Goal: Find specific page/section

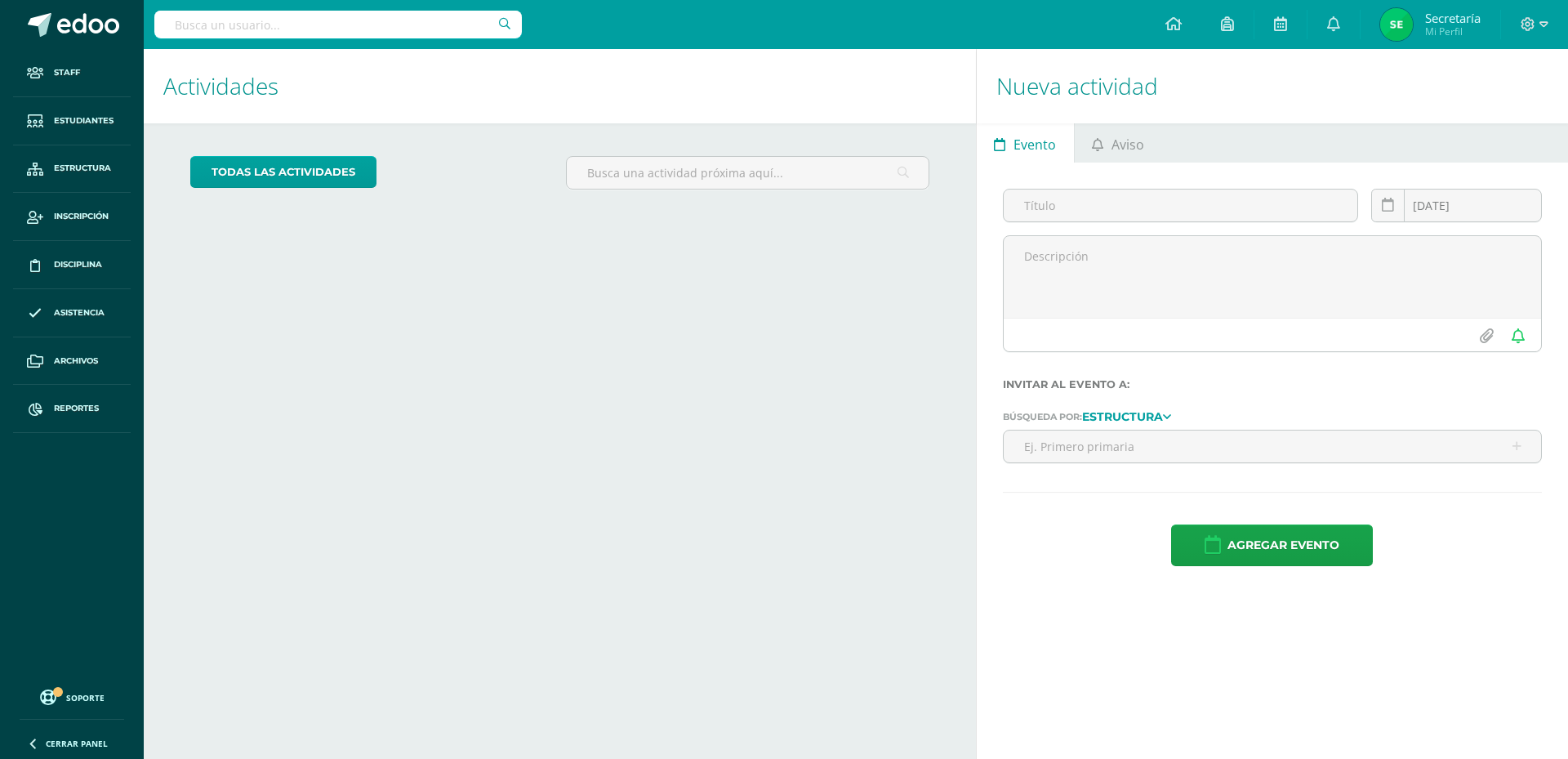
click at [433, 28] on input "text" at bounding box center [338, 24] width 368 height 27
click at [466, 25] on input "text" at bounding box center [338, 24] width 368 height 27
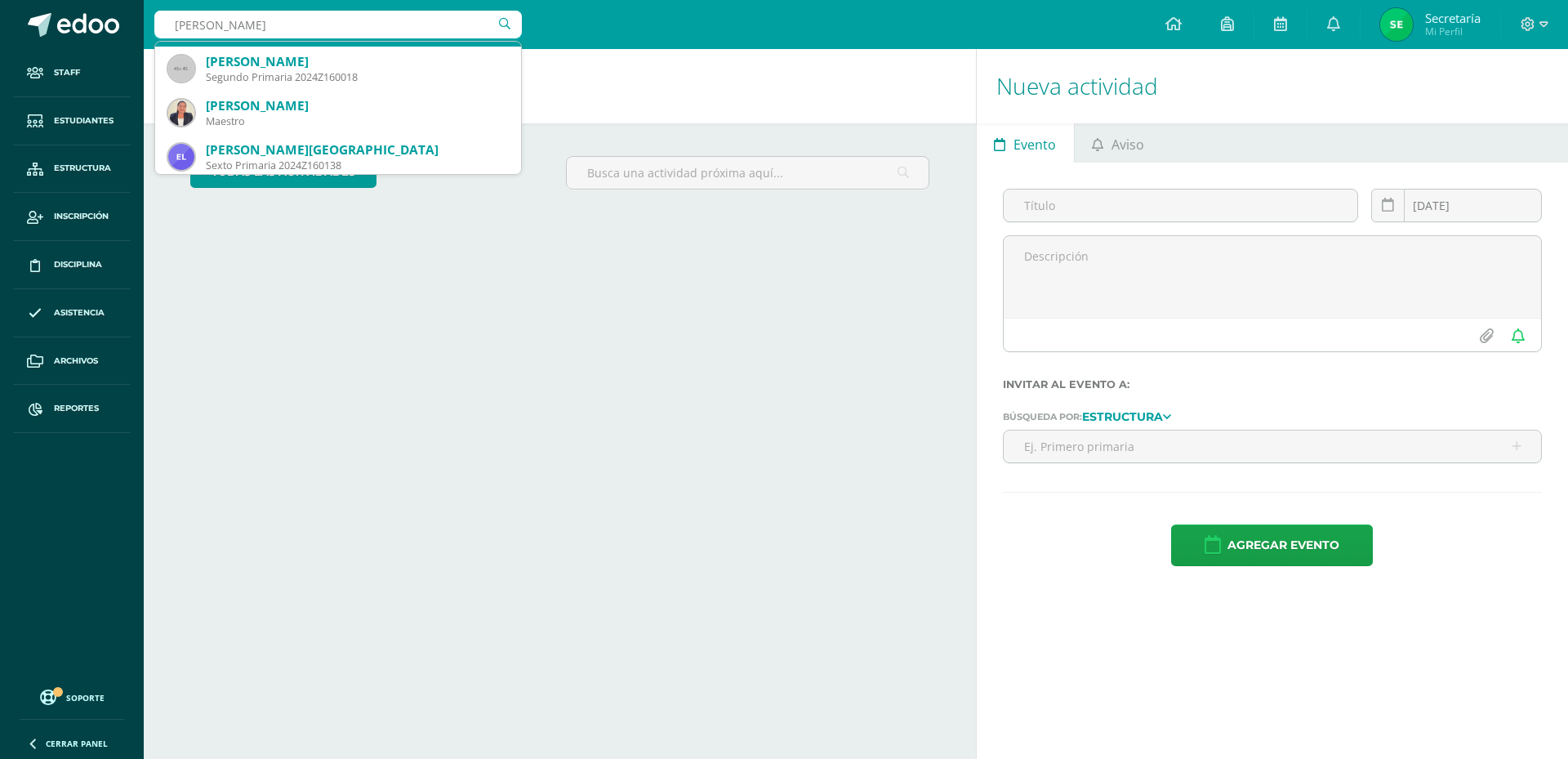
scroll to position [265, 0]
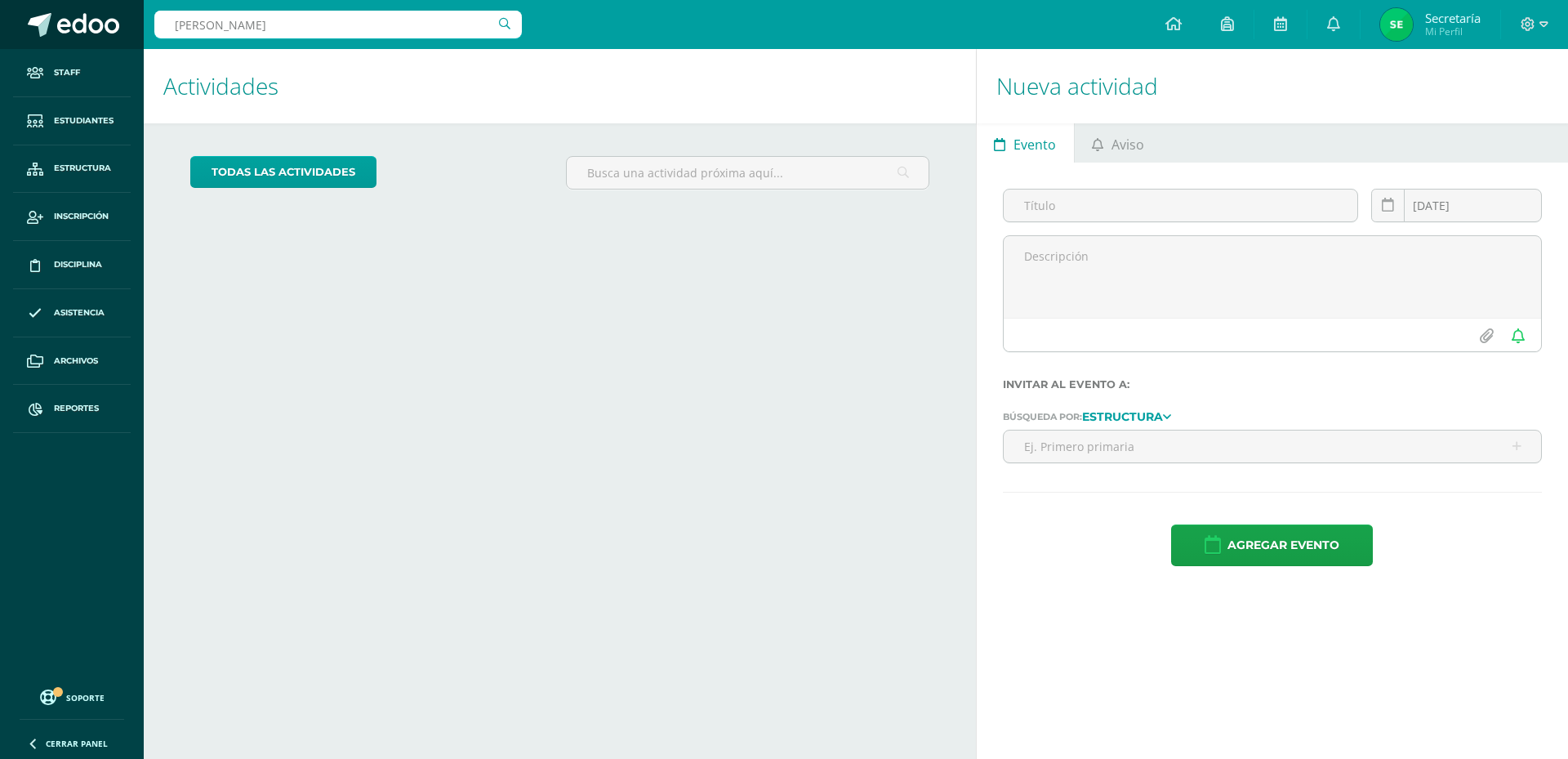
drag, startPoint x: 377, startPoint y: 26, endPoint x: 67, endPoint y: 29, distance: 310.0
click at [67, 29] on body "Staff Estudiantes Estructura Inscripción Disciplina Asistencia Archivos Reporte…" at bounding box center [784, 379] width 1568 height 759
paste input "[PERSON_NAME]"
click at [503, 21] on input "[PERSON_NAME]" at bounding box center [338, 24] width 368 height 27
click at [508, 29] on input "[PERSON_NAME]" at bounding box center [338, 24] width 368 height 27
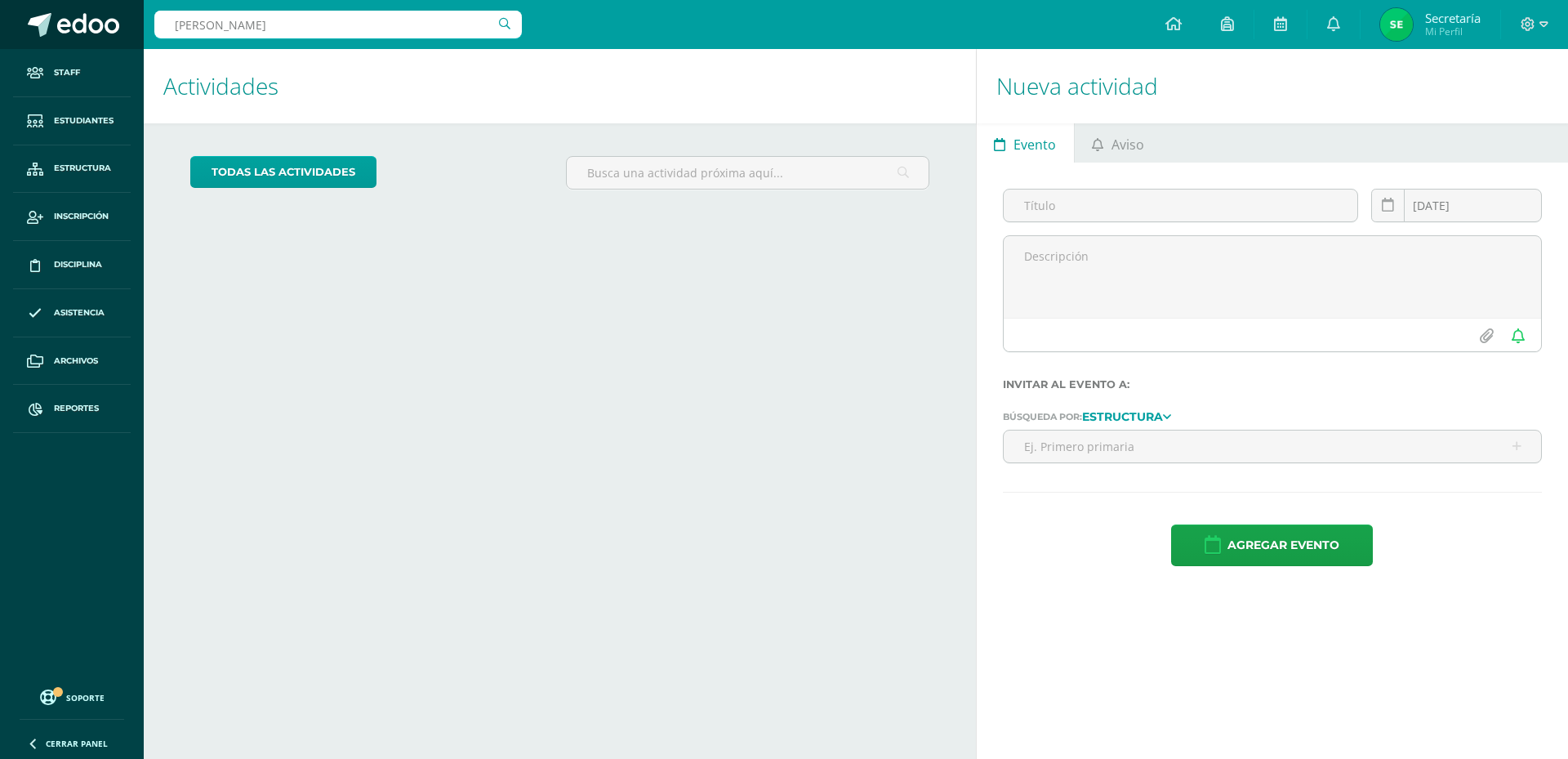
drag, startPoint x: 270, startPoint y: 23, endPoint x: 28, endPoint y: 26, distance: 242.0
click at [28, 26] on body "Staff Estudiantes Estructura Inscripción Disciplina Asistencia Archivos Reporte…" at bounding box center [784, 379] width 1568 height 759
click at [477, 286] on div "Actividades Actividad todas las Actividades No tienes actividades Échale un vis…" at bounding box center [556, 404] width 838 height 710
click at [363, 28] on input "[PERSON_NAME]" at bounding box center [338, 24] width 368 height 27
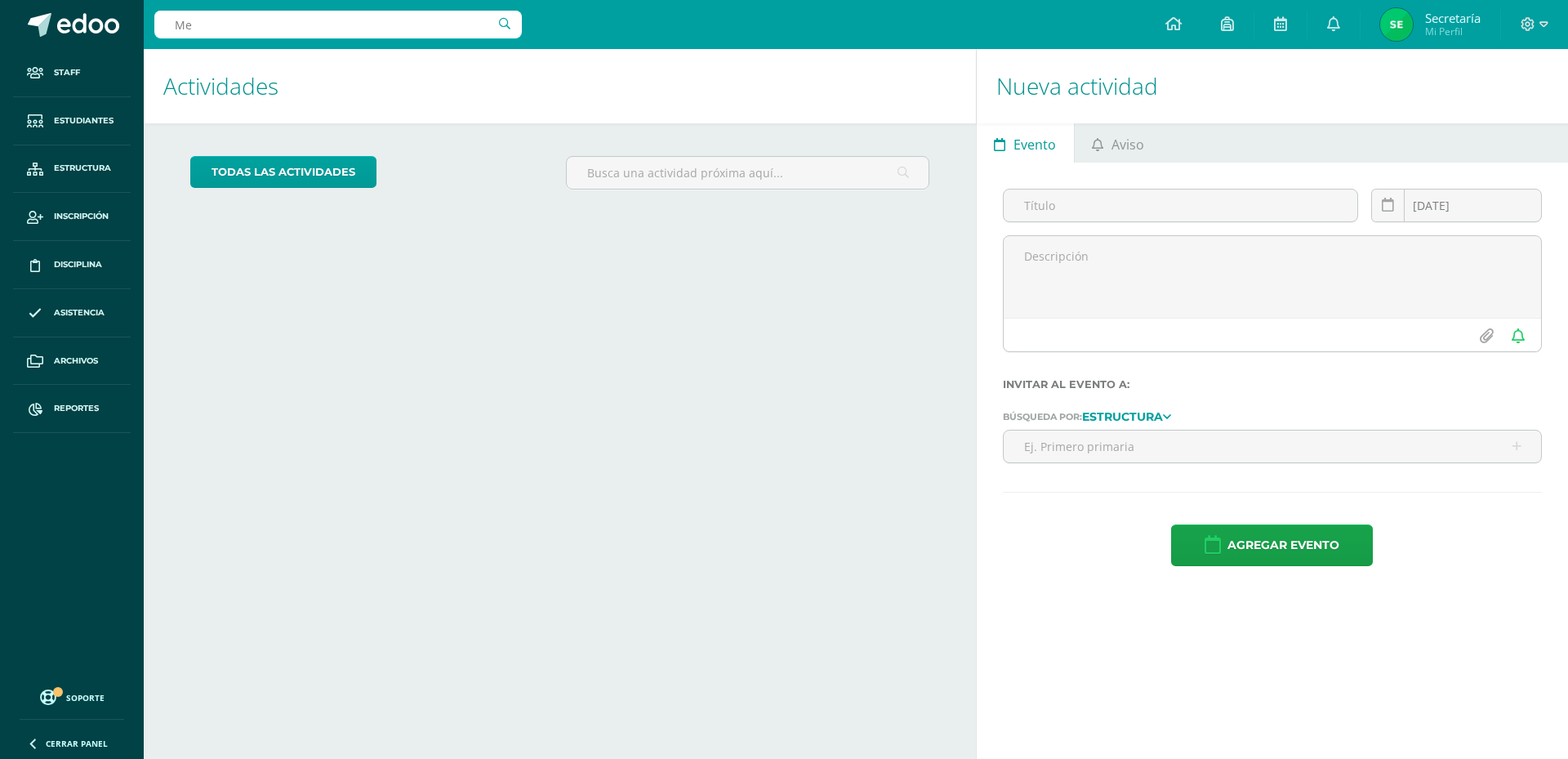
type input "M"
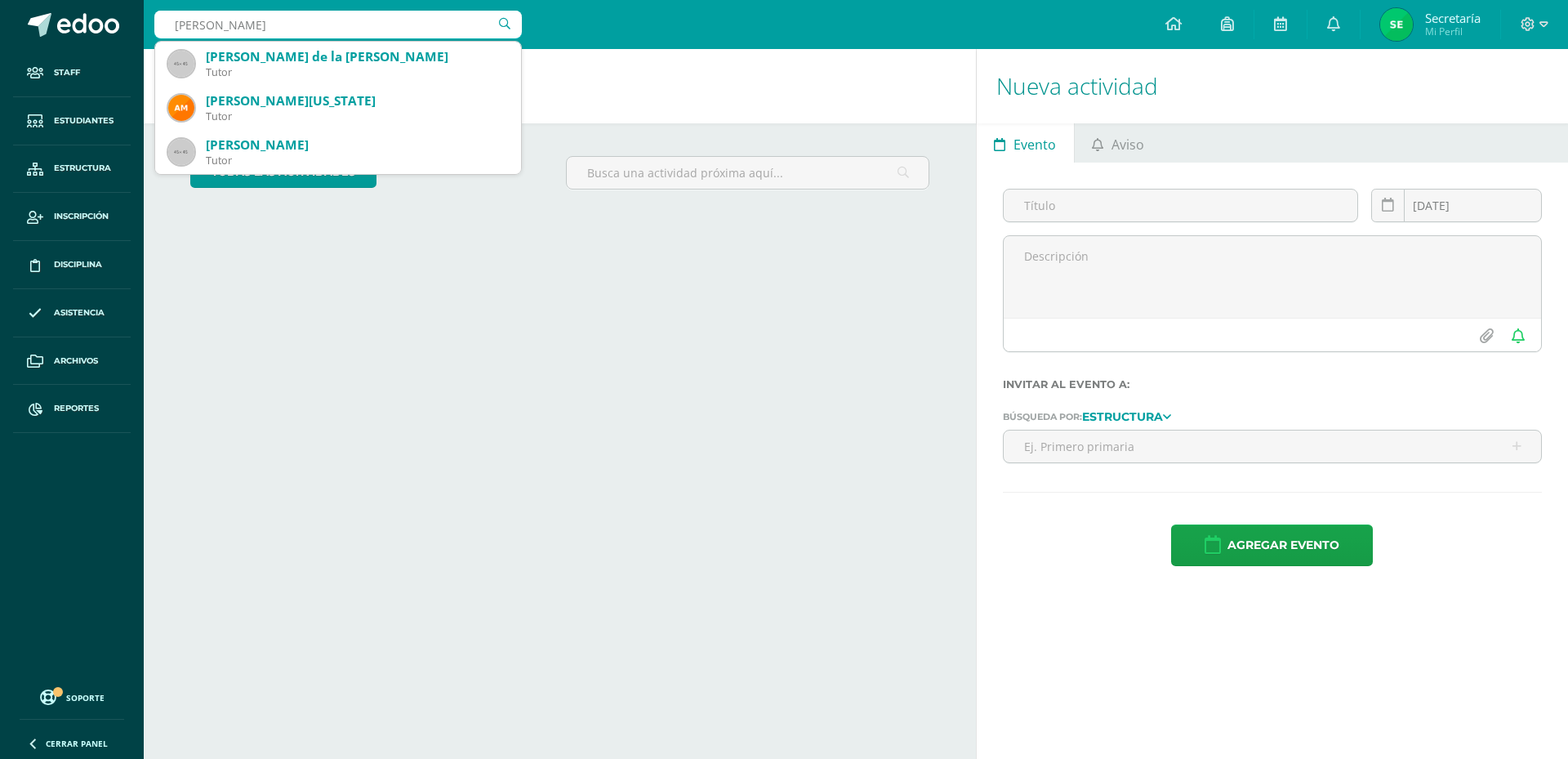
type input "[PERSON_NAME]"
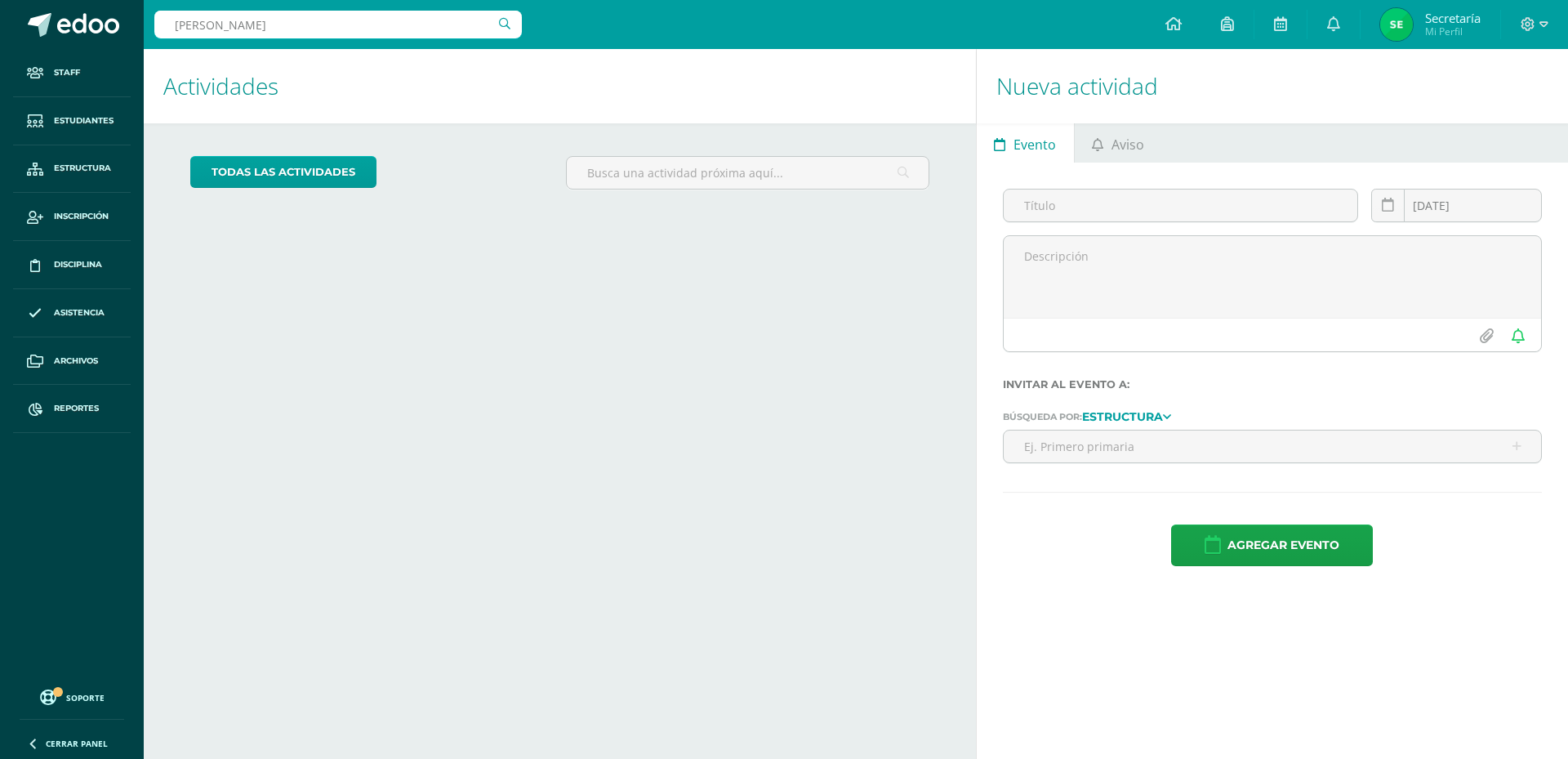
click at [460, 334] on div "Actividades Actividad todas las Actividades No tienes actividades Échale un vis…" at bounding box center [556, 404] width 838 height 710
